Goal: Check status: Check status

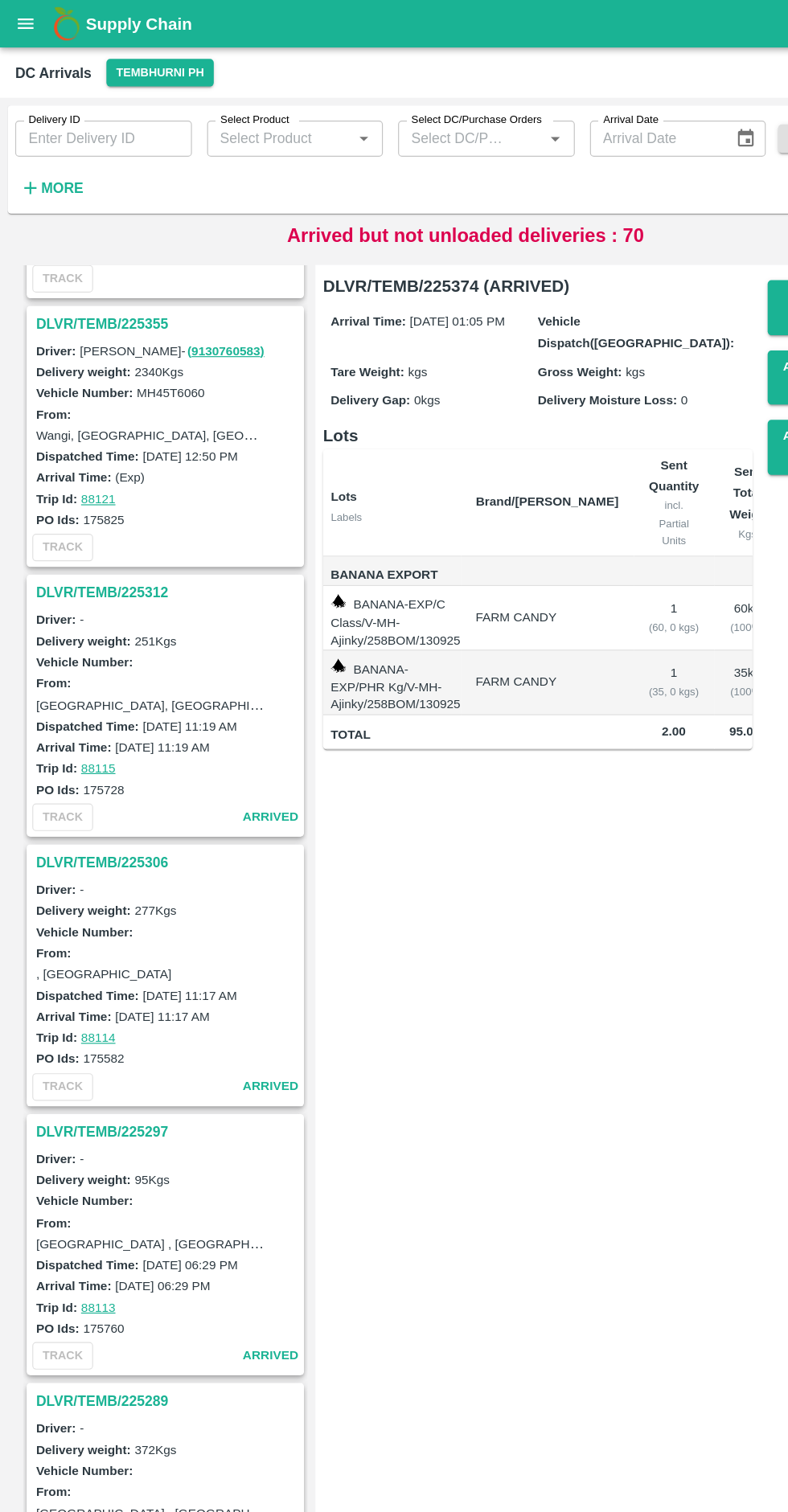
scroll to position [430, 0]
